Goal: Use online tool/utility: Utilize a website feature to perform a specific function

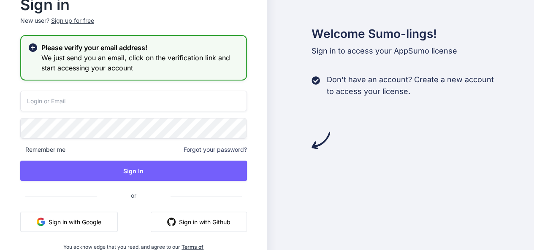
click at [151, 104] on input "email" at bounding box center [133, 101] width 227 height 21
type input "[EMAIL_ADDRESS][DOMAIN_NAME]"
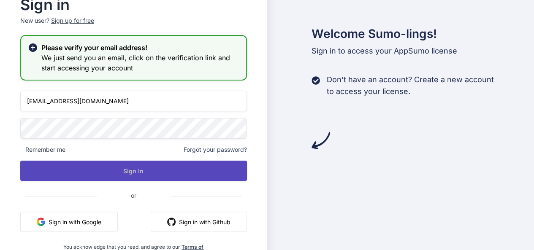
click at [131, 171] on button "Sign In" at bounding box center [133, 171] width 227 height 20
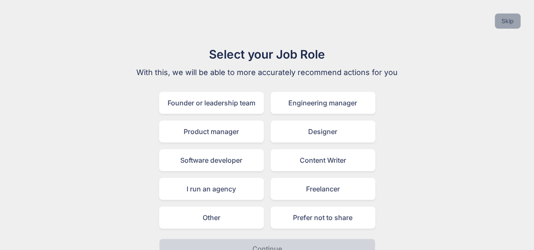
click at [508, 21] on button "Skip" at bounding box center [508, 21] width 26 height 15
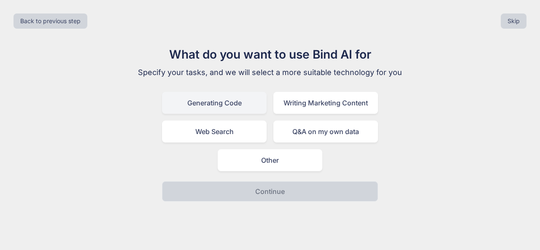
click at [227, 104] on div "Generating Code" at bounding box center [214, 103] width 105 height 22
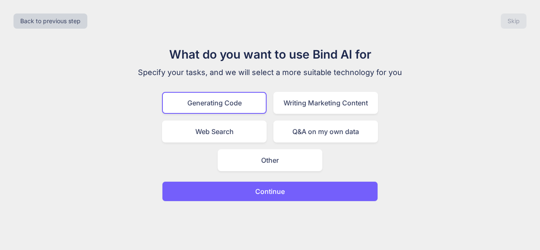
click at [245, 192] on button "Continue" at bounding box center [270, 191] width 216 height 20
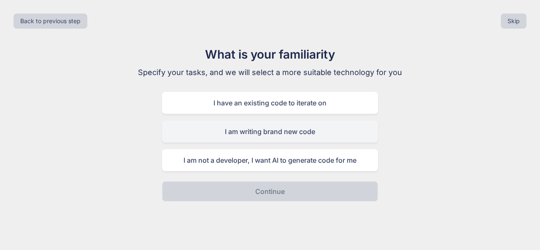
click at [309, 130] on div "I am writing brand new code" at bounding box center [270, 132] width 216 height 22
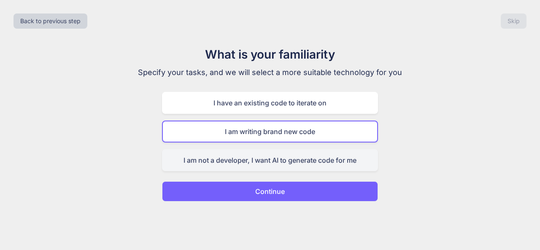
click at [256, 162] on div "I am not a developer, I want AI to generate code for me" at bounding box center [270, 160] width 216 height 22
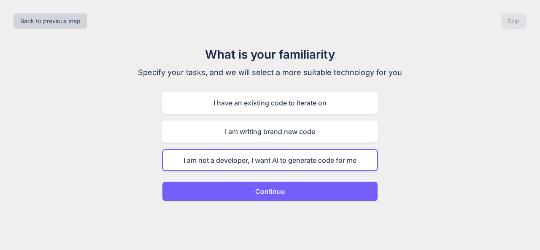
click at [405, 197] on div "What is your familiarity Specify your tasks, and we will select a more suitable…" at bounding box center [270, 124] width 284 height 156
click at [254, 190] on button "Continue" at bounding box center [270, 191] width 216 height 20
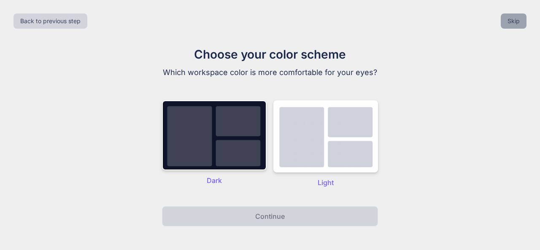
click at [512, 20] on button "Skip" at bounding box center [514, 21] width 26 height 15
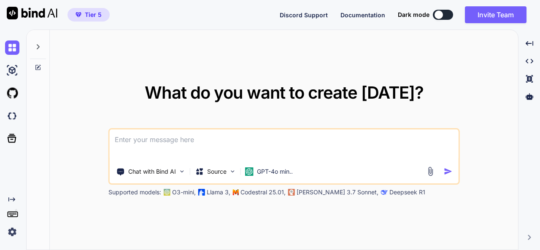
click at [449, 16] on button at bounding box center [443, 15] width 20 height 10
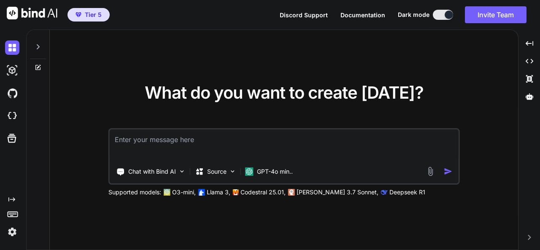
click at [12, 235] on img at bounding box center [12, 232] width 14 height 14
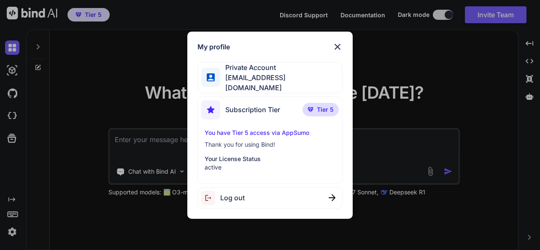
click at [337, 52] on img at bounding box center [338, 47] width 10 height 10
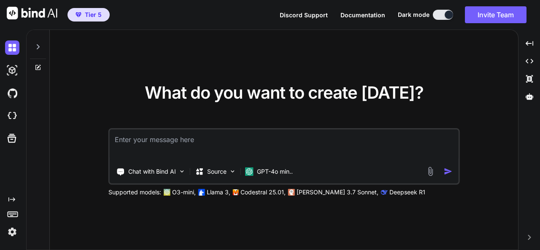
click at [39, 68] on icon at bounding box center [38, 67] width 7 height 7
click at [38, 45] on icon at bounding box center [38, 46] width 3 height 5
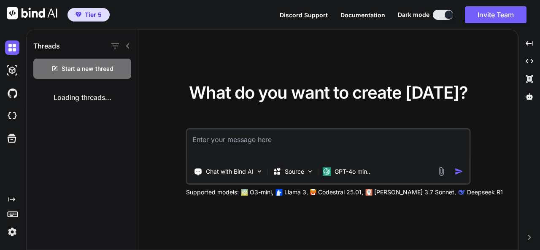
click at [76, 97] on div "Loading threads..." at bounding box center [82, 98] width 111 height 24
click at [437, 16] on button at bounding box center [443, 15] width 20 height 10
drag, startPoint x: 446, startPoint y: 16, endPoint x: 428, endPoint y: 15, distance: 17.7
click at [428, 15] on div "Dark mode" at bounding box center [428, 15] width 60 height 10
click at [436, 15] on button at bounding box center [443, 15] width 20 height 10
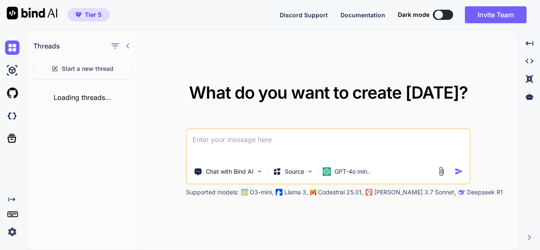
click at [127, 47] on icon at bounding box center [127, 45] width 3 height 5
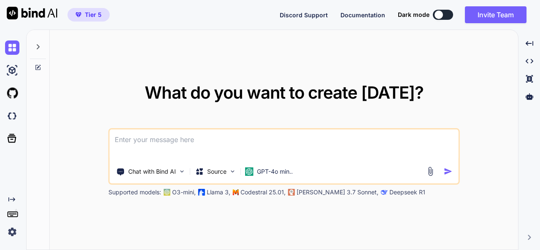
click at [37, 46] on icon at bounding box center [38, 46] width 7 height 7
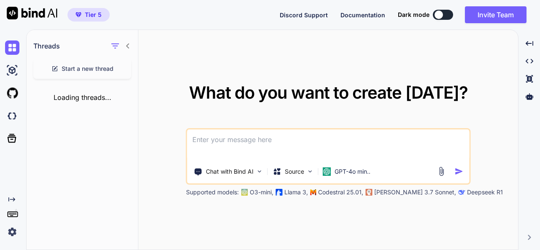
click at [94, 96] on div "Loading threads..." at bounding box center [82, 98] width 111 height 24
click at [527, 76] on icon "Created with Pixso." at bounding box center [530, 79] width 8 height 8
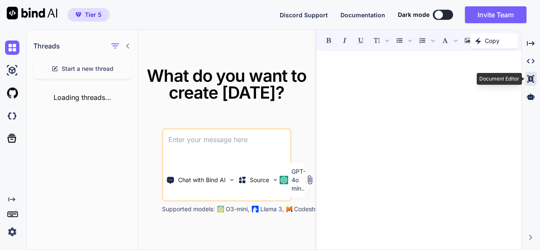
click at [527, 76] on icon "Created with Pixso." at bounding box center [531, 79] width 8 height 8
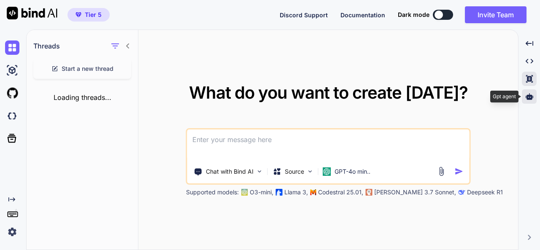
click at [530, 95] on icon at bounding box center [530, 96] width 8 height 6
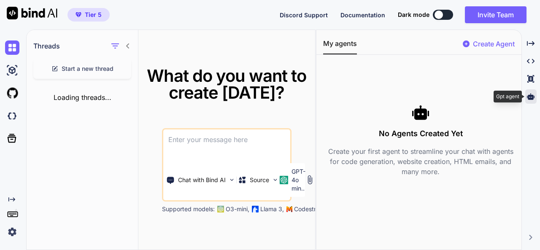
click at [530, 95] on icon at bounding box center [531, 96] width 8 height 6
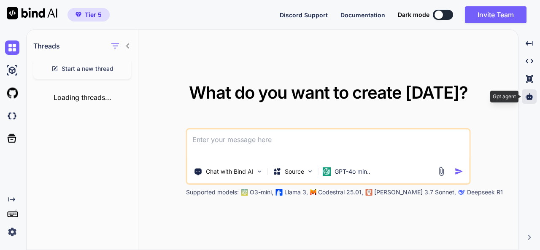
click at [530, 95] on icon at bounding box center [530, 96] width 8 height 6
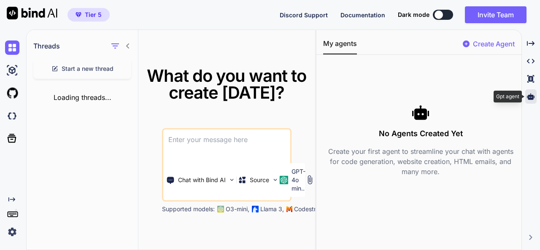
click at [530, 95] on icon at bounding box center [531, 96] width 8 height 6
type textarea "x"
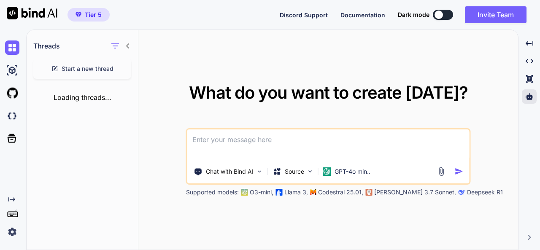
click at [89, 95] on div "Loading threads..." at bounding box center [82, 98] width 111 height 24
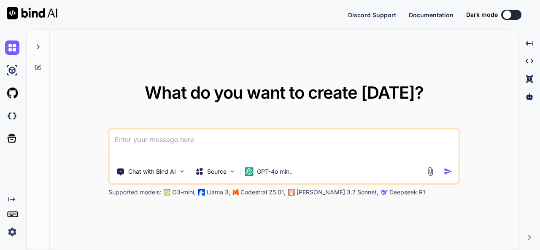
click at [37, 67] on icon at bounding box center [39, 67] width 4 height 4
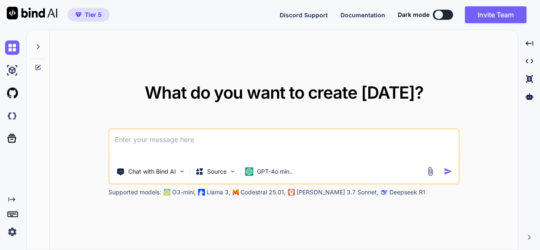
click at [36, 64] on icon at bounding box center [38, 67] width 7 height 7
click at [39, 49] on icon at bounding box center [38, 46] width 7 height 7
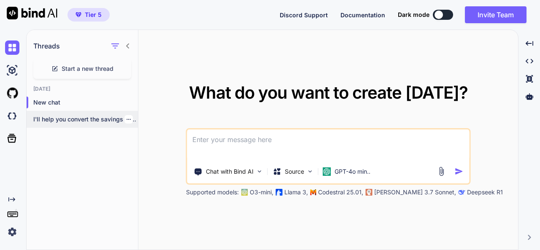
click at [57, 117] on p "I'll help you convert the savings group..." at bounding box center [85, 119] width 105 height 8
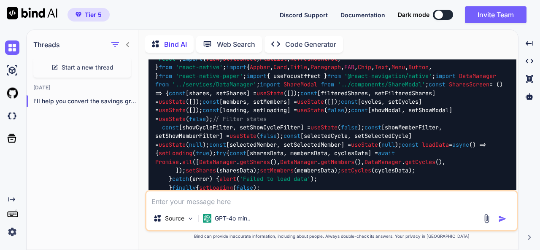
scroll to position [11085, 0]
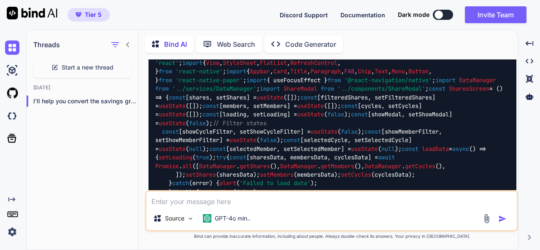
click at [447, 16] on button at bounding box center [443, 15] width 20 height 10
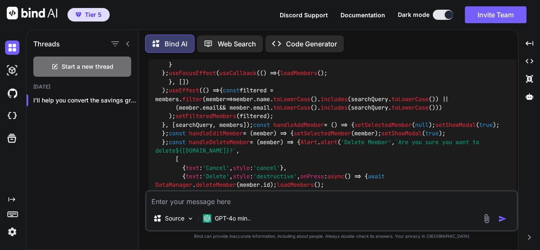
scroll to position [8043, 0]
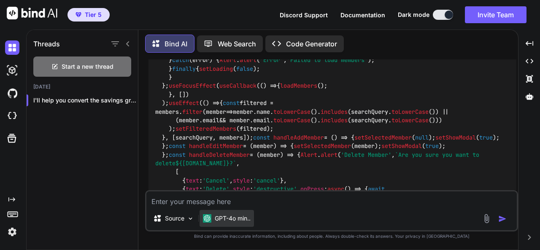
click at [226, 221] on p "GPT-4o min.." at bounding box center [233, 218] width 36 height 8
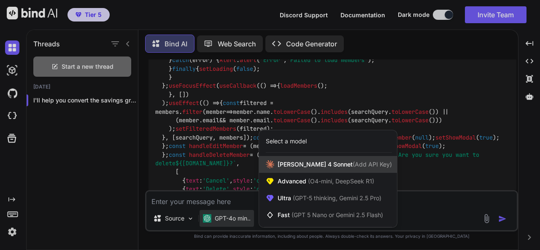
click at [295, 166] on span "Claude 4 Sonnet (Add API Key)" at bounding box center [335, 164] width 114 height 8
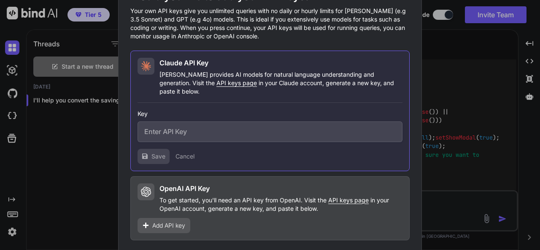
click at [190, 153] on button "Cancel" at bounding box center [185, 156] width 19 height 8
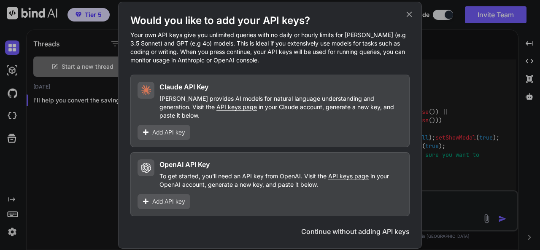
click at [412, 17] on icon at bounding box center [409, 13] width 5 height 5
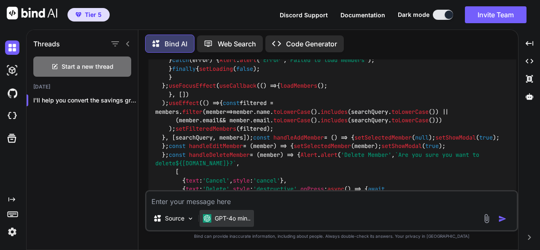
click at [243, 221] on p "GPT-4o min.." at bounding box center [233, 218] width 36 height 8
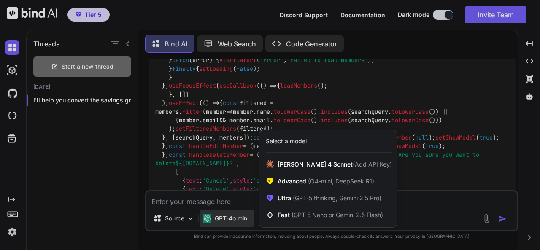
click at [295, 142] on div "Select a model" at bounding box center [286, 141] width 41 height 8
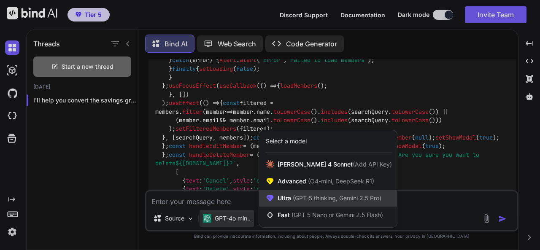
click at [298, 196] on span "(GPT-5 thinking, Gemini 2.5 Pro)" at bounding box center [336, 198] width 90 height 7
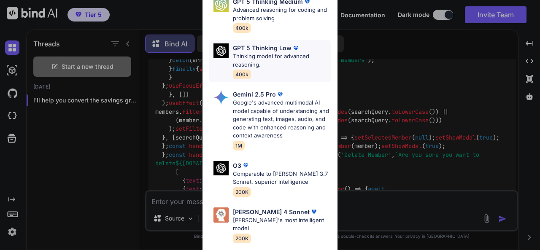
scroll to position [127, 0]
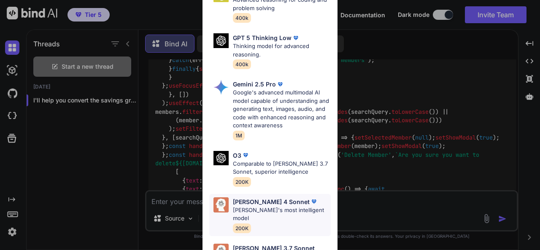
click at [263, 206] on p "Claude's most intelligent model" at bounding box center [282, 214] width 98 height 16
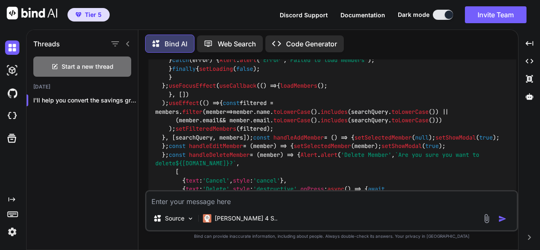
click at [263, 200] on textarea at bounding box center [331, 199] width 371 height 15
click at [233, 219] on p "Claude 4 S.." at bounding box center [246, 218] width 63 height 8
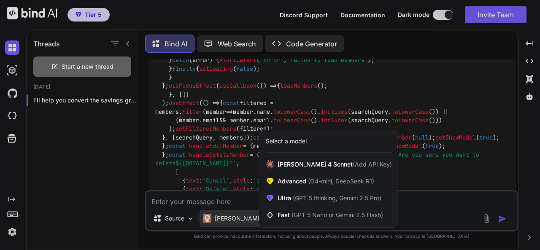
click at [233, 219] on div at bounding box center [270, 125] width 540 height 250
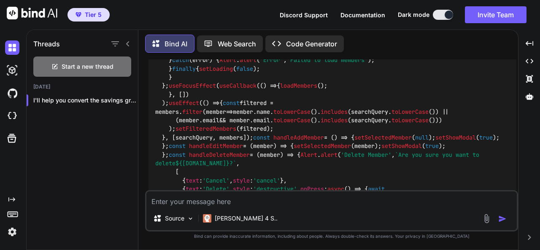
click at [253, 200] on textarea at bounding box center [331, 199] width 371 height 15
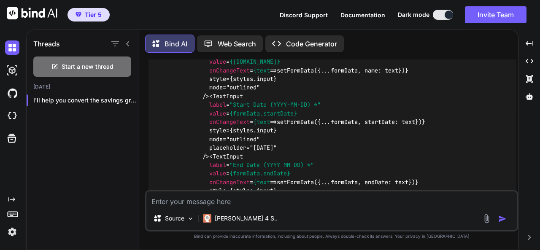
scroll to position [10452, 0]
click at [131, 98] on p "I'll help you convert the savings group..." at bounding box center [85, 100] width 105 height 8
click at [89, 98] on p "I'll help you convert the savings group..." at bounding box center [85, 100] width 105 height 8
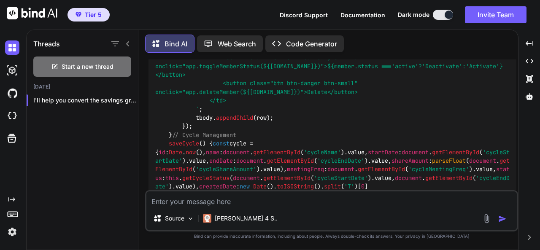
scroll to position [3865, 0]
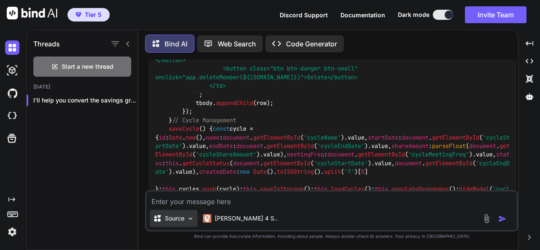
click at [192, 220] on img at bounding box center [190, 218] width 7 height 7
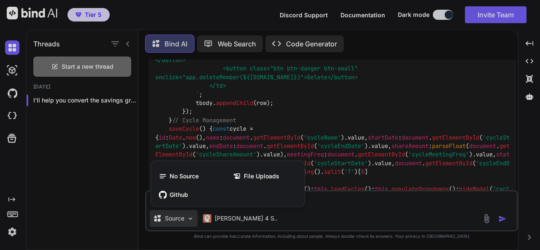
click at [192, 220] on div at bounding box center [270, 125] width 540 height 250
type textarea "x"
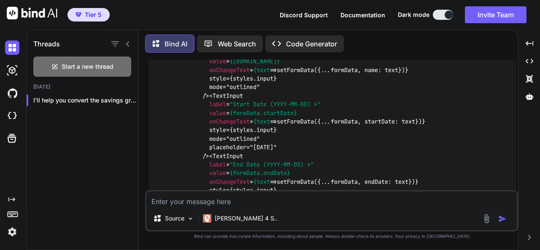
scroll to position [10451, 0]
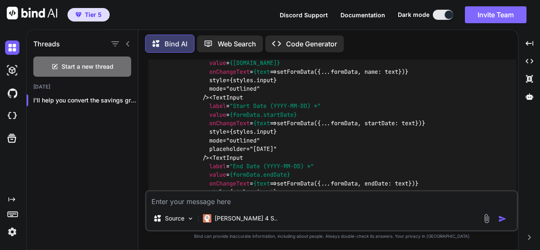
click at [487, 15] on button "Invite Team" at bounding box center [496, 14] width 62 height 17
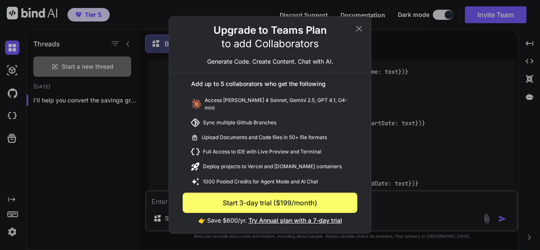
click at [360, 30] on icon at bounding box center [359, 29] width 6 height 6
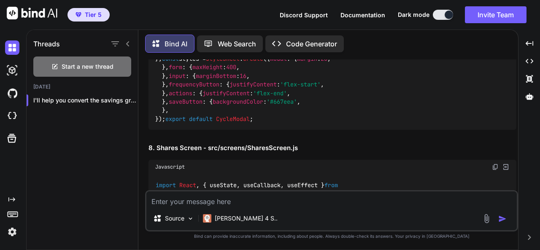
scroll to position [11093, 0]
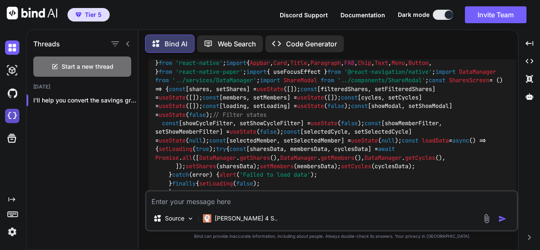
click at [14, 116] on img at bounding box center [12, 116] width 14 height 14
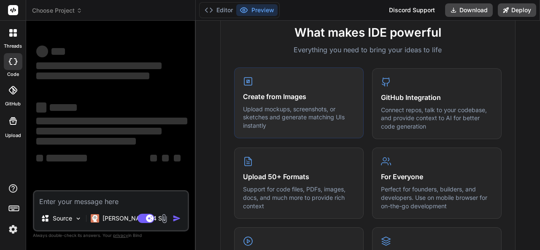
scroll to position [323, 0]
type textarea "x"
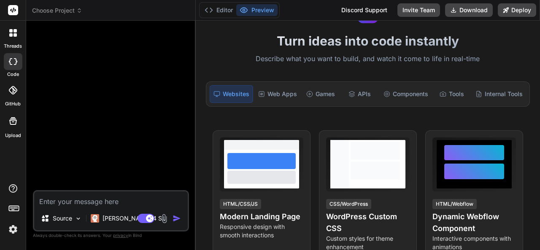
scroll to position [0, 0]
